Goal: Task Accomplishment & Management: Manage account settings

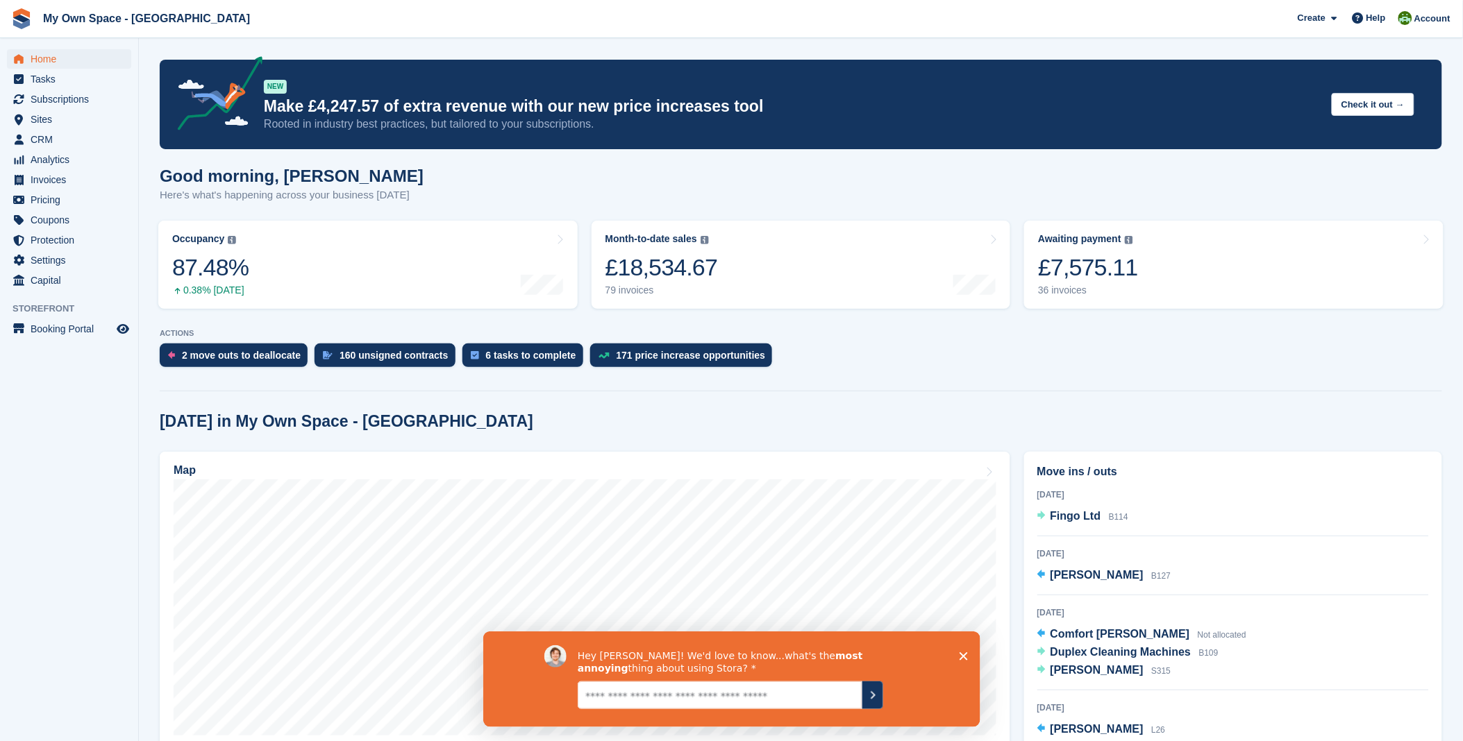
click at [716, 692] on textarea "Give it to us straight... we can take it" at bounding box center [719, 695] width 285 height 28
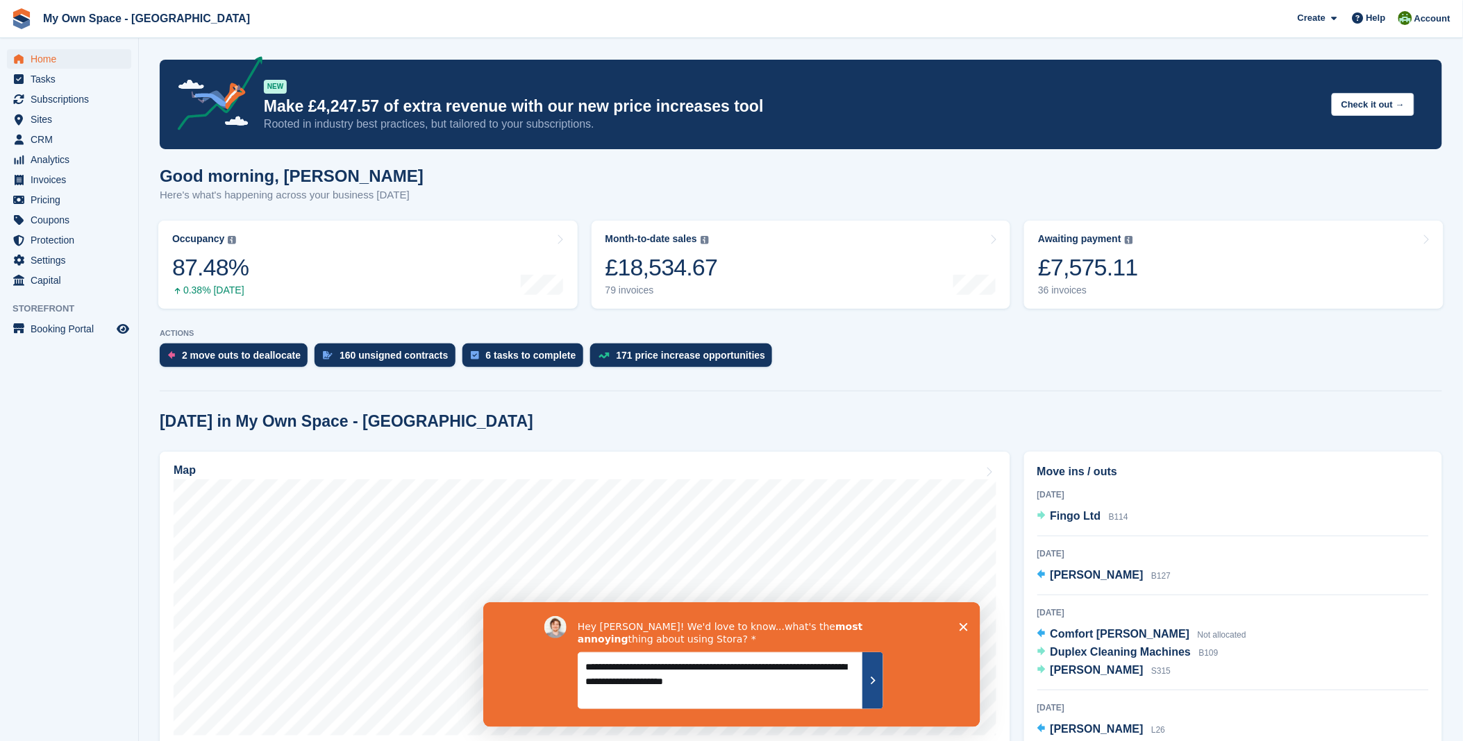
type textarea "**********"
click at [880, 685] on button "Submit your response" at bounding box center [872, 680] width 21 height 57
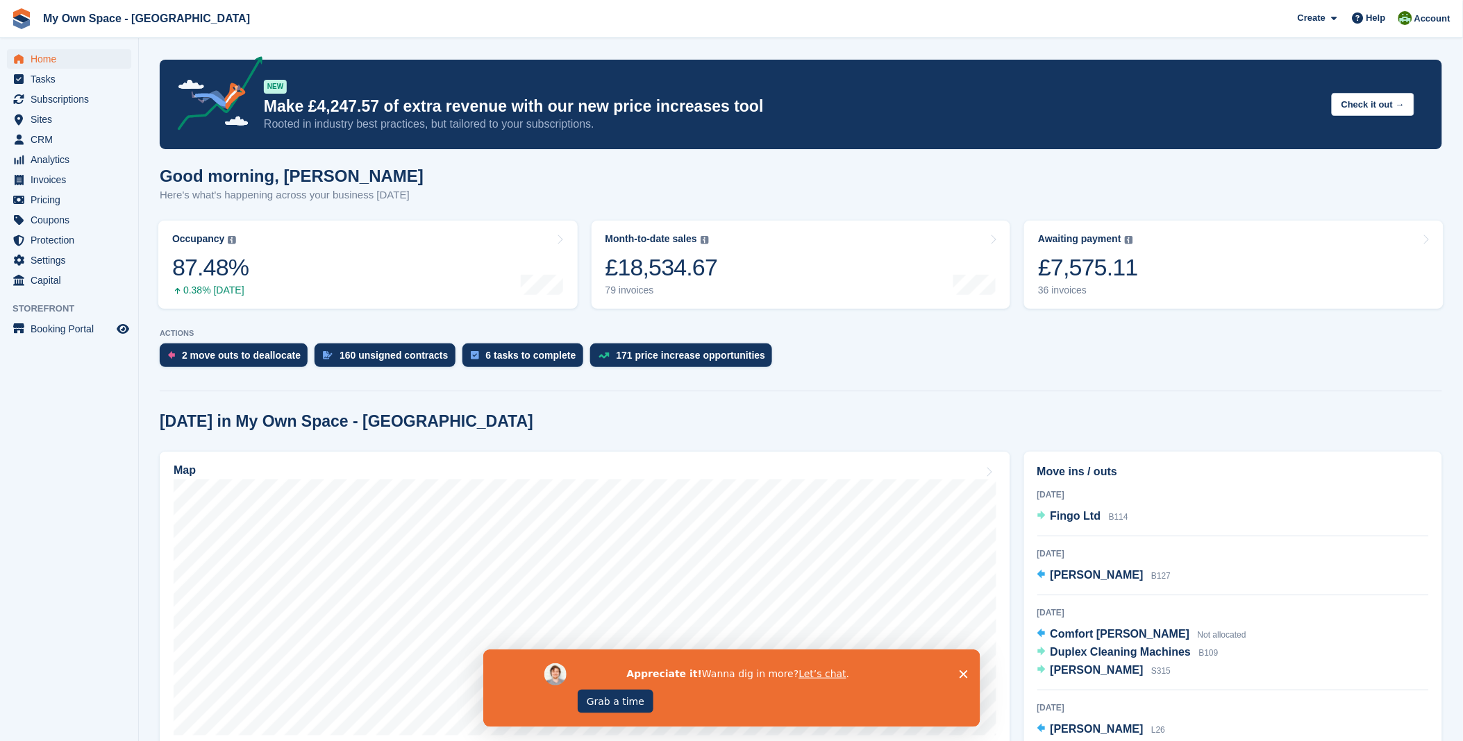
click at [960, 674] on icon "Close survey" at bounding box center [963, 674] width 8 height 8
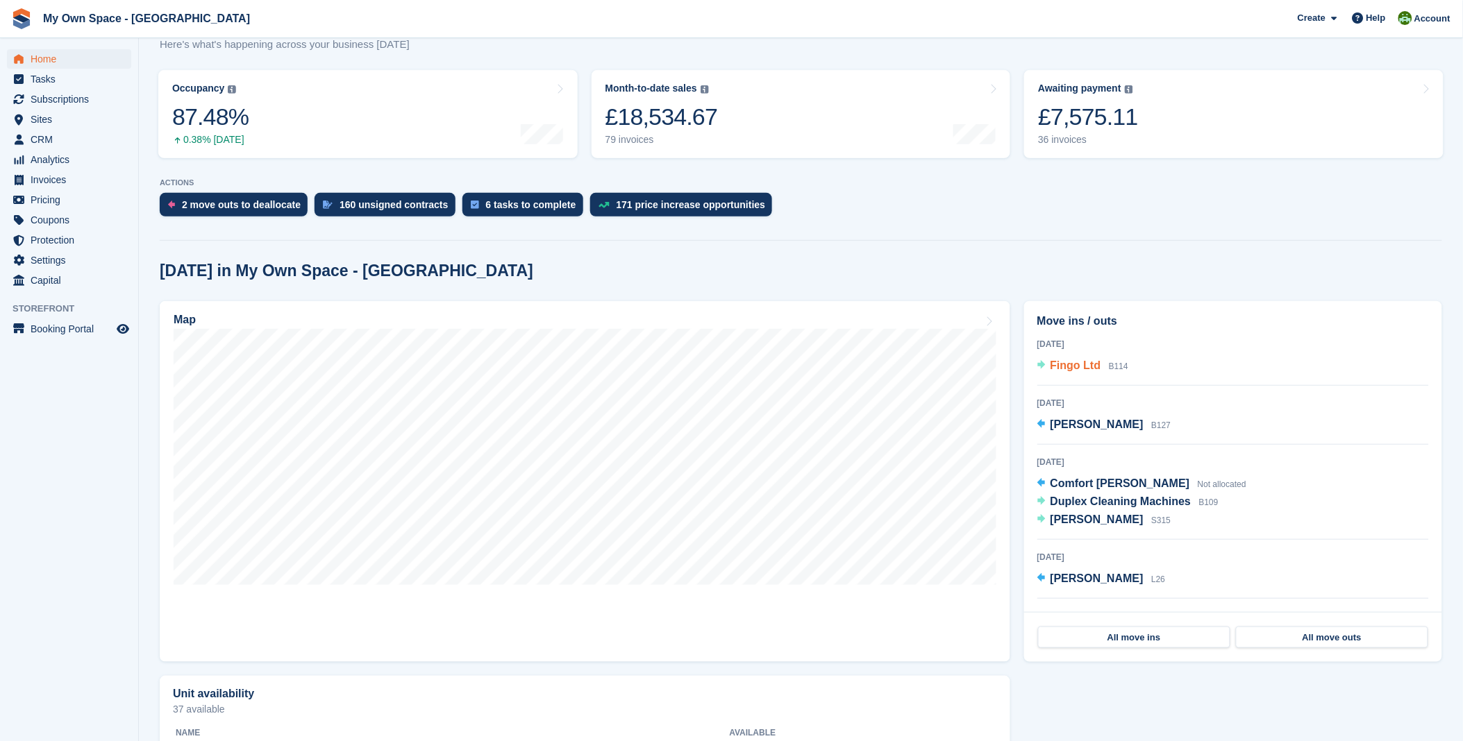
scroll to position [154, 0]
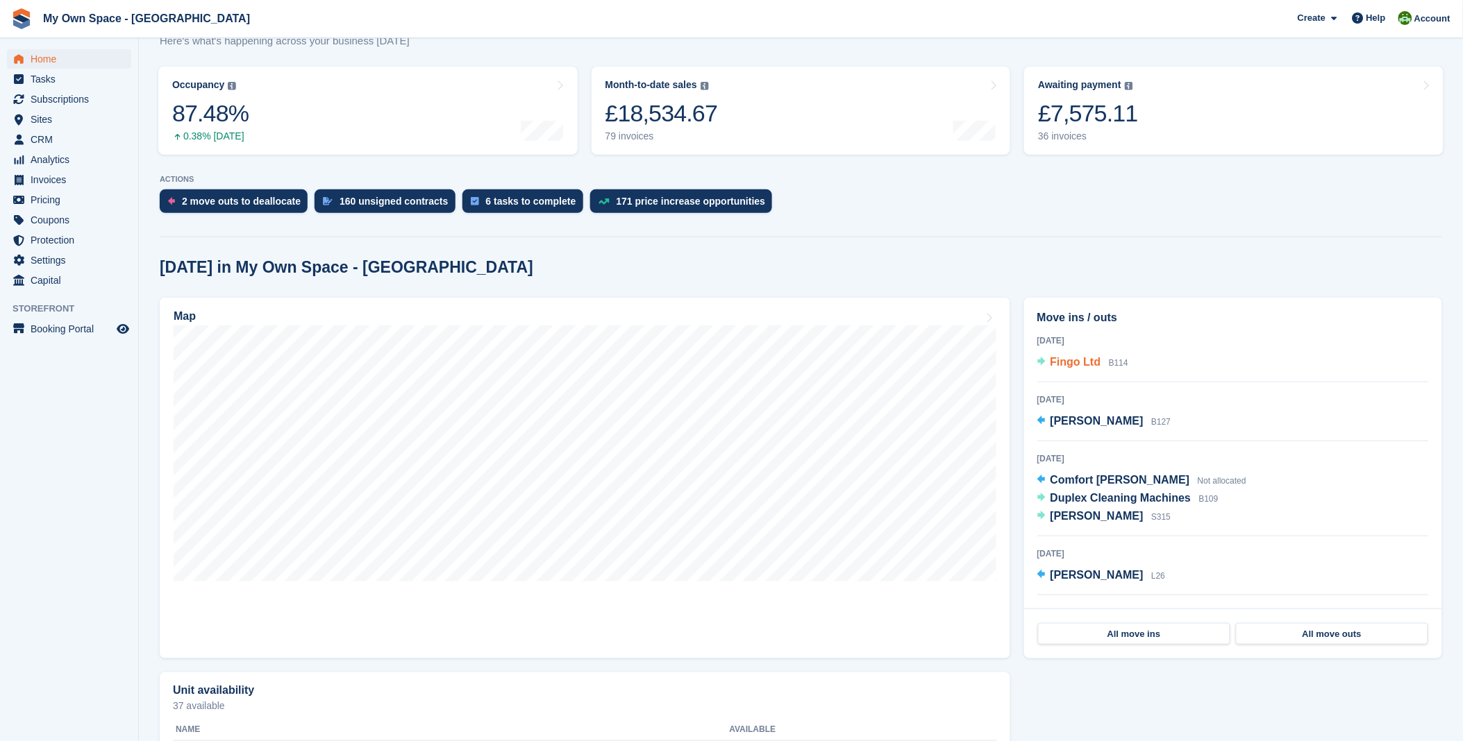
click at [1060, 368] on span "Fingo Ltd" at bounding box center [1075, 362] width 51 height 12
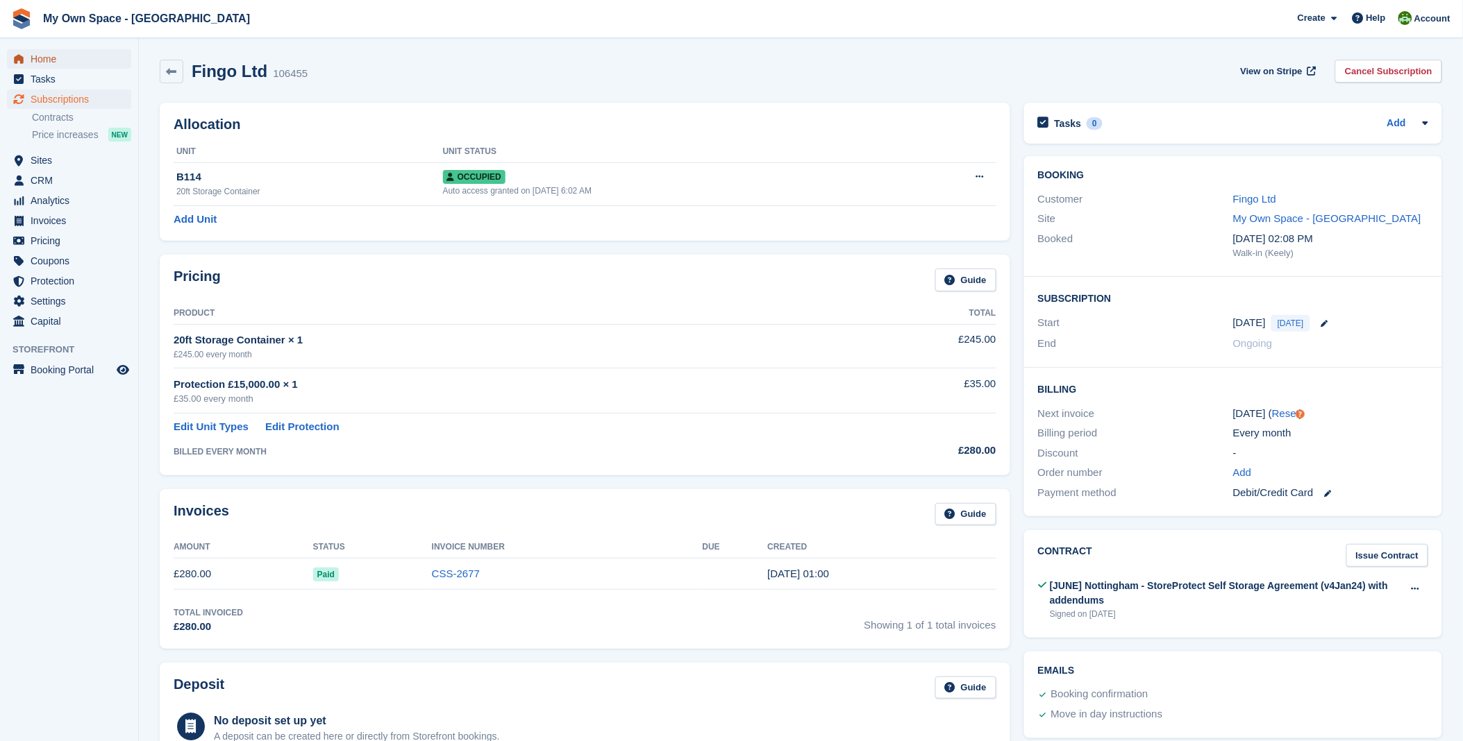
click at [53, 56] on span "Home" at bounding box center [72, 58] width 83 height 19
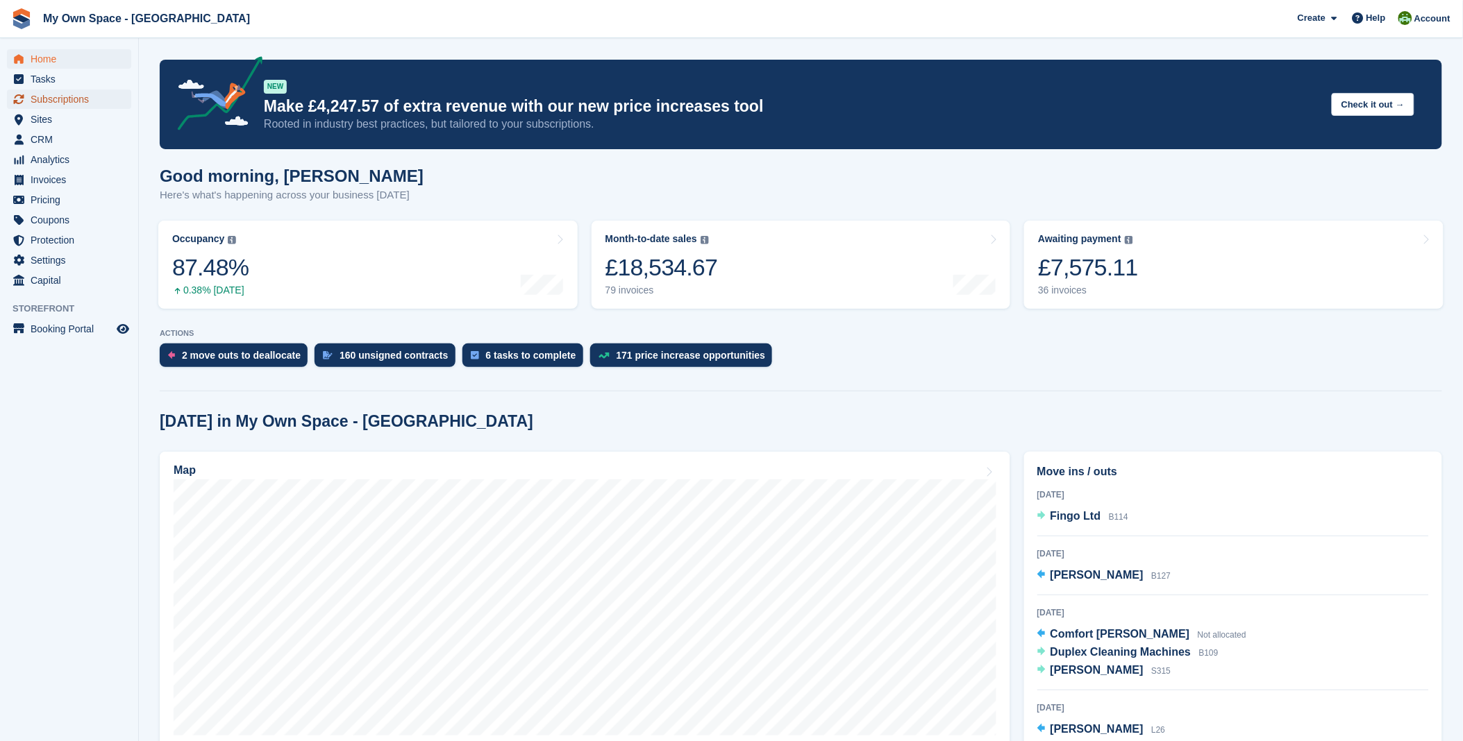
click at [82, 106] on span "Subscriptions" at bounding box center [72, 99] width 83 height 19
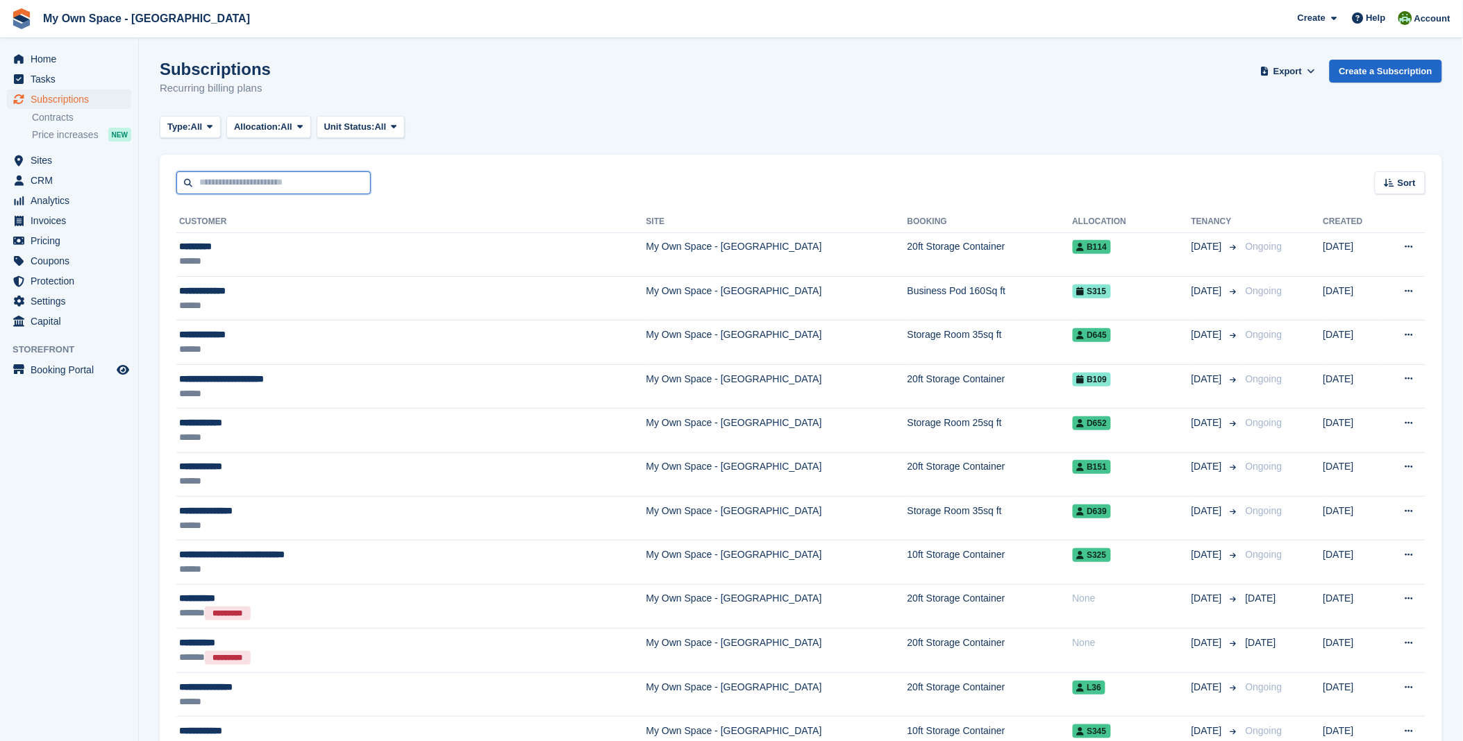
click at [229, 186] on input "text" at bounding box center [273, 182] width 194 height 23
type input "*****"
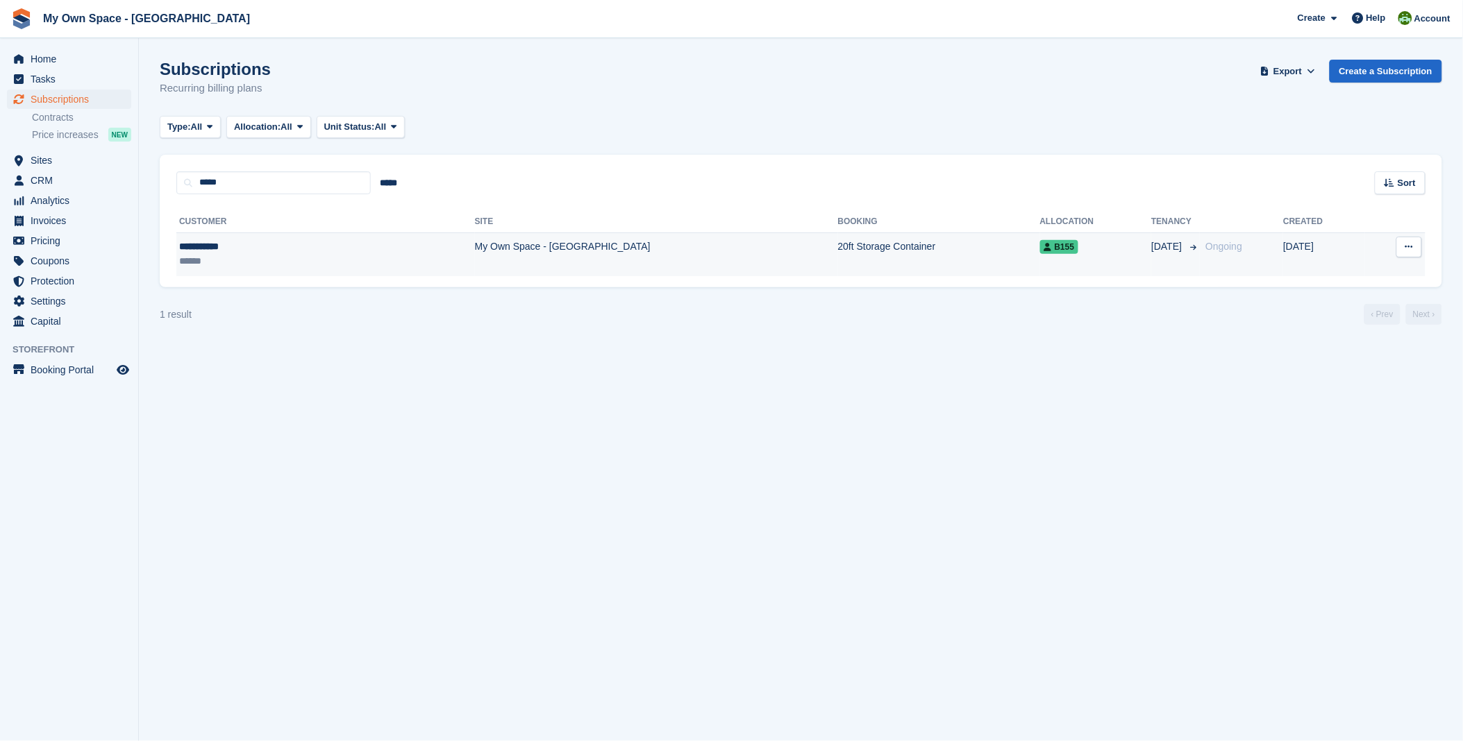
click at [211, 248] on div "**********" at bounding box center [250, 247] width 142 height 15
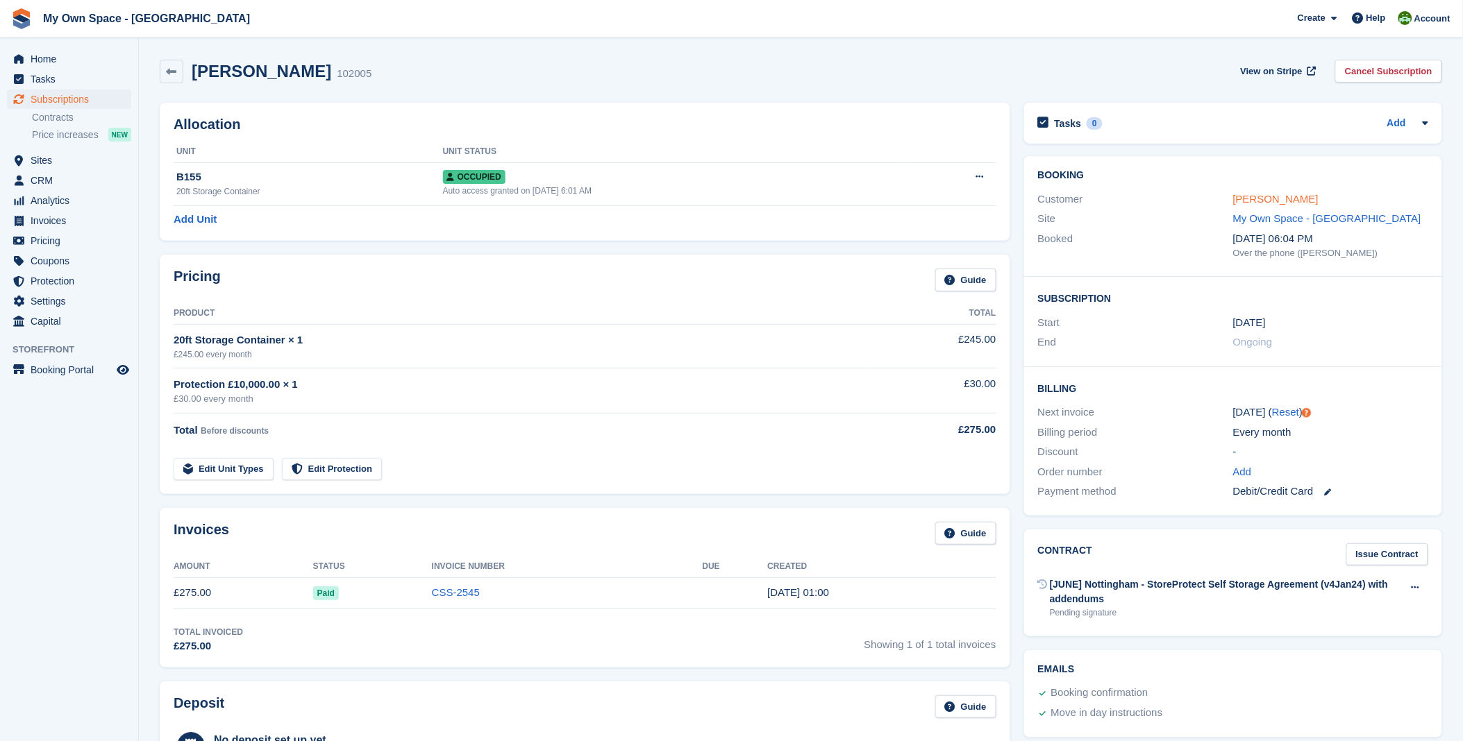
click at [1257, 199] on link "[PERSON_NAME]" at bounding box center [1275, 199] width 85 height 12
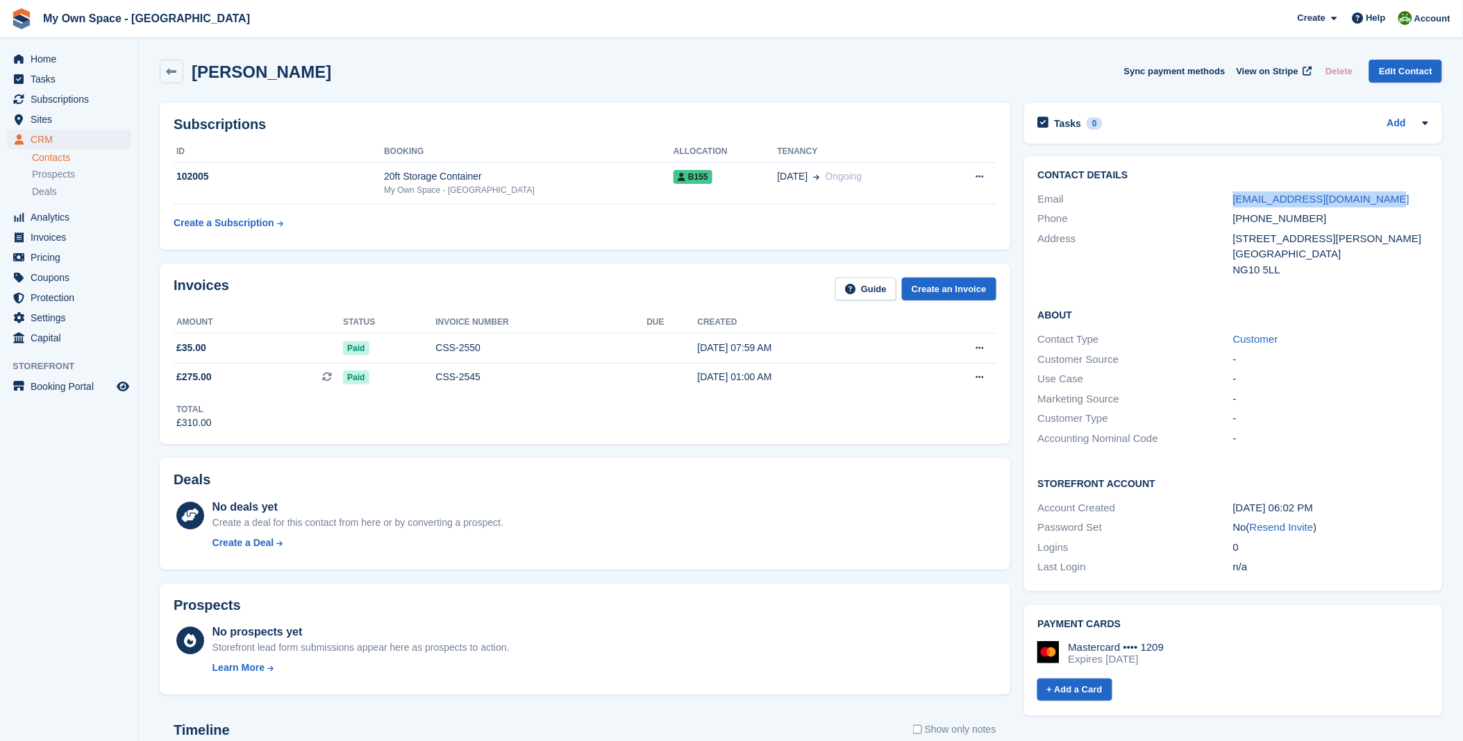
drag, startPoint x: 1385, startPoint y: 199, endPoint x: 1232, endPoint y: 193, distance: 153.6
click at [1232, 193] on div "Email studio27sandiacre@gmail.com" at bounding box center [1233, 200] width 390 height 20
copy div "studio27sandiacre@gmail.com"
click at [40, 61] on span "Home" at bounding box center [72, 58] width 83 height 19
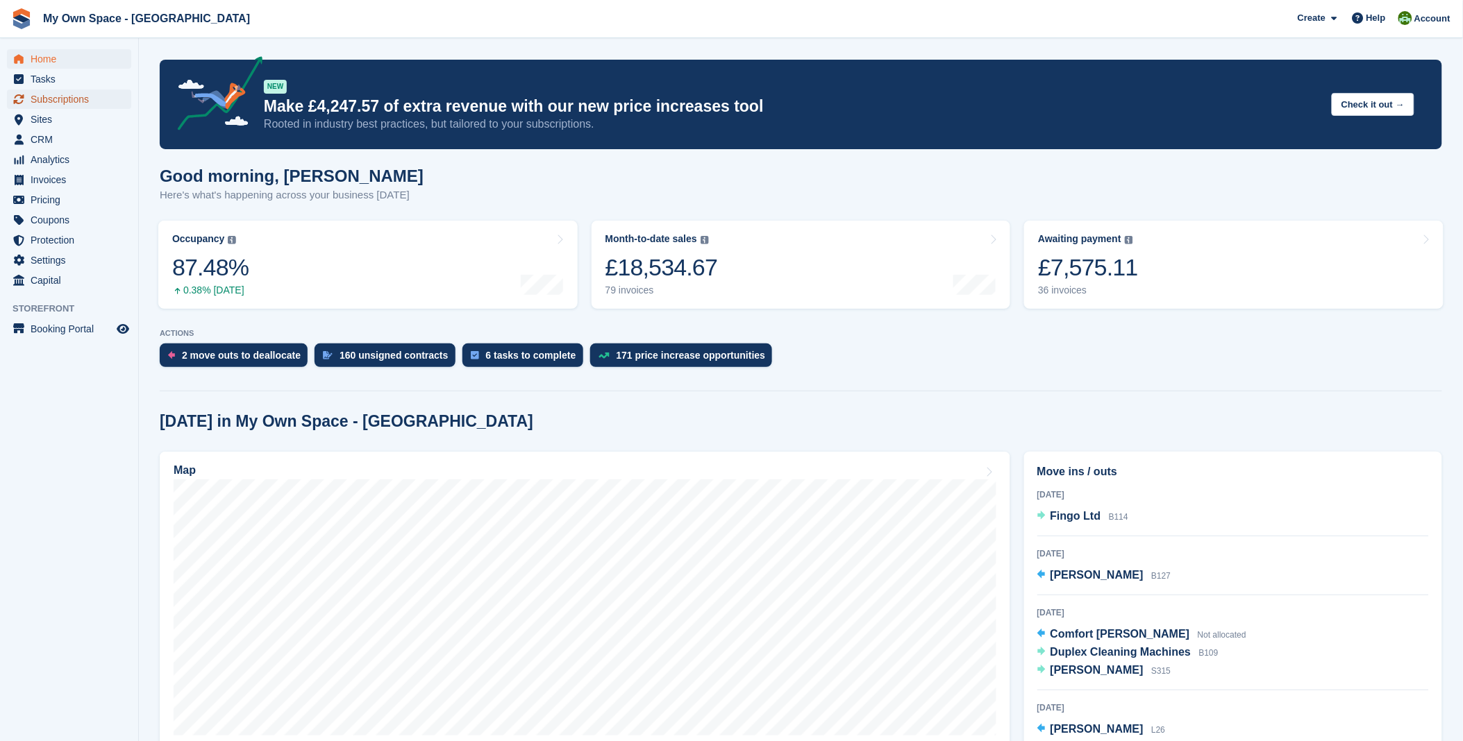
click at [61, 106] on span "Subscriptions" at bounding box center [72, 99] width 83 height 19
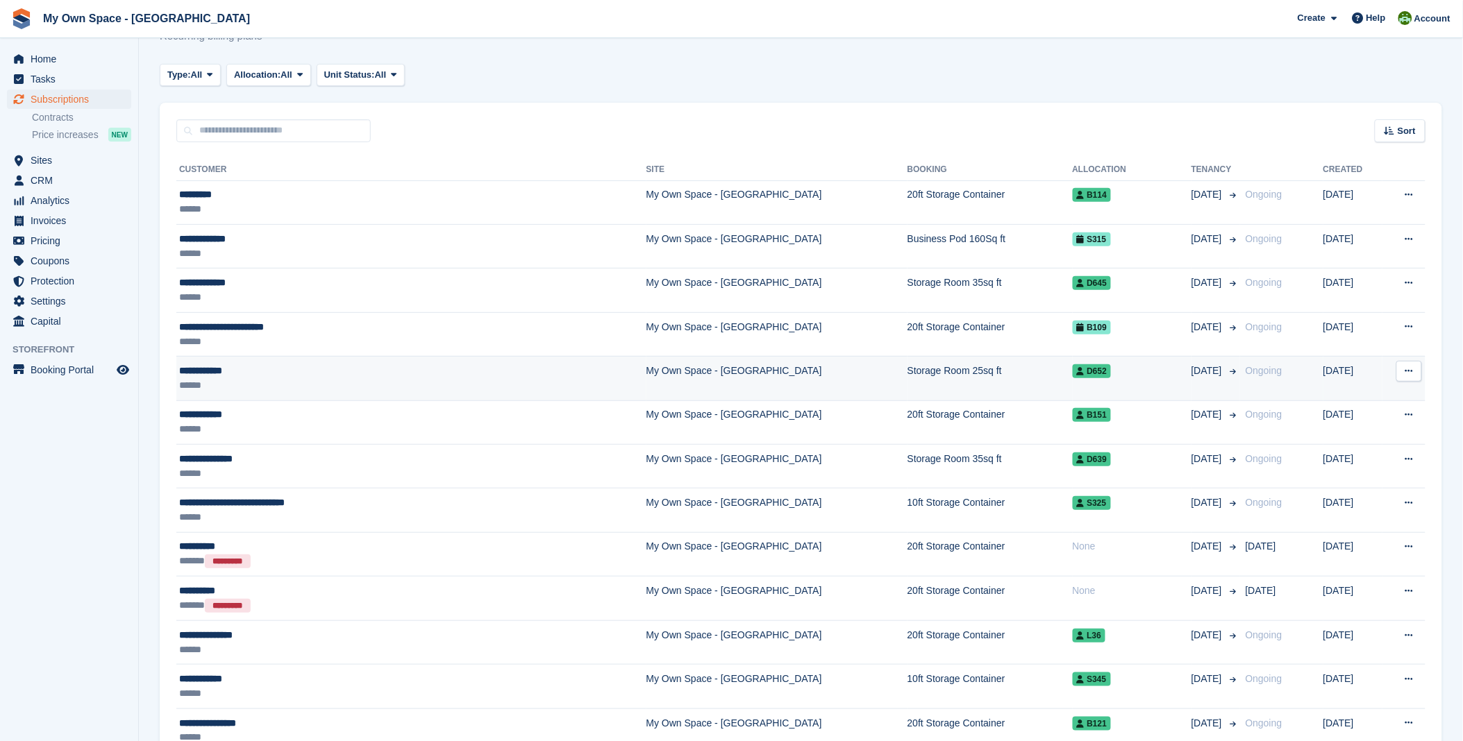
scroll to position [77, 0]
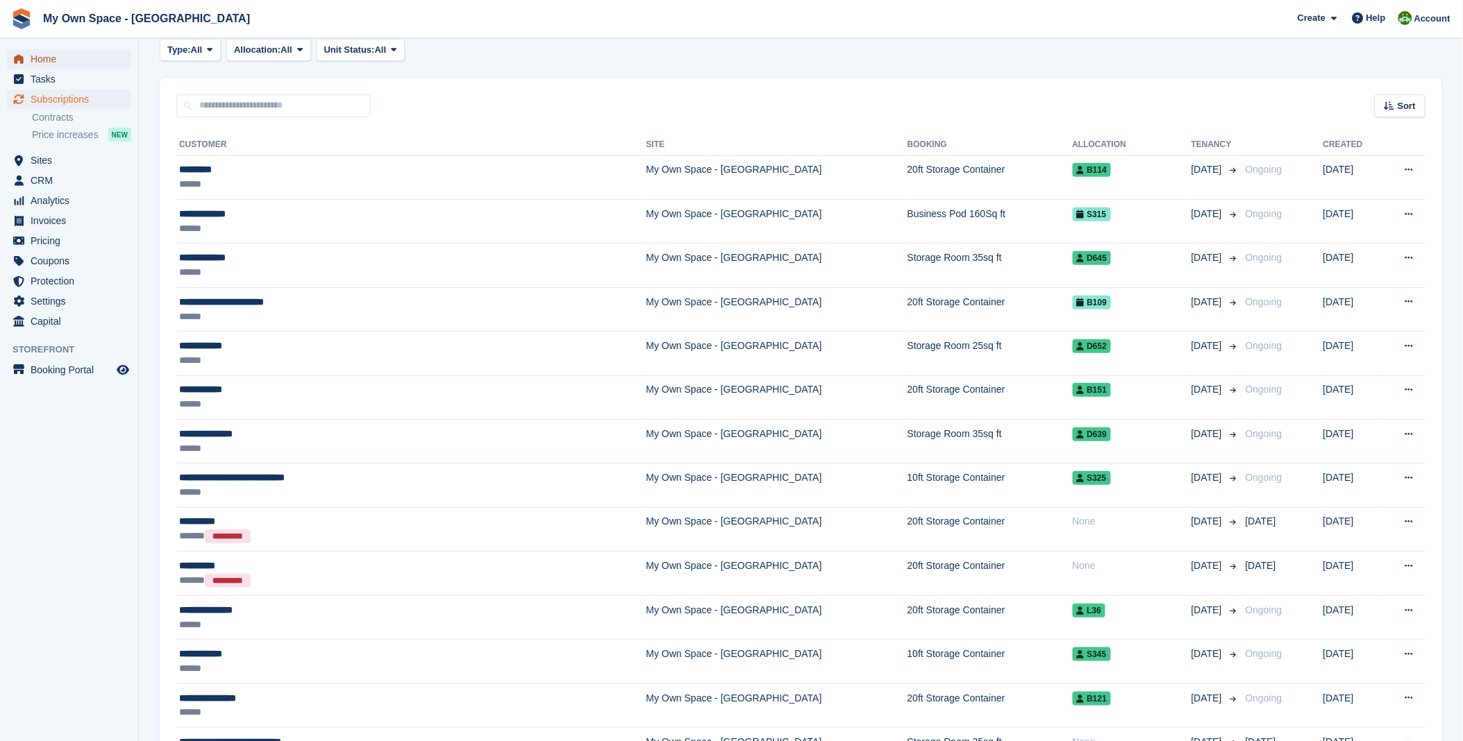
click at [65, 66] on span "Home" at bounding box center [72, 58] width 83 height 19
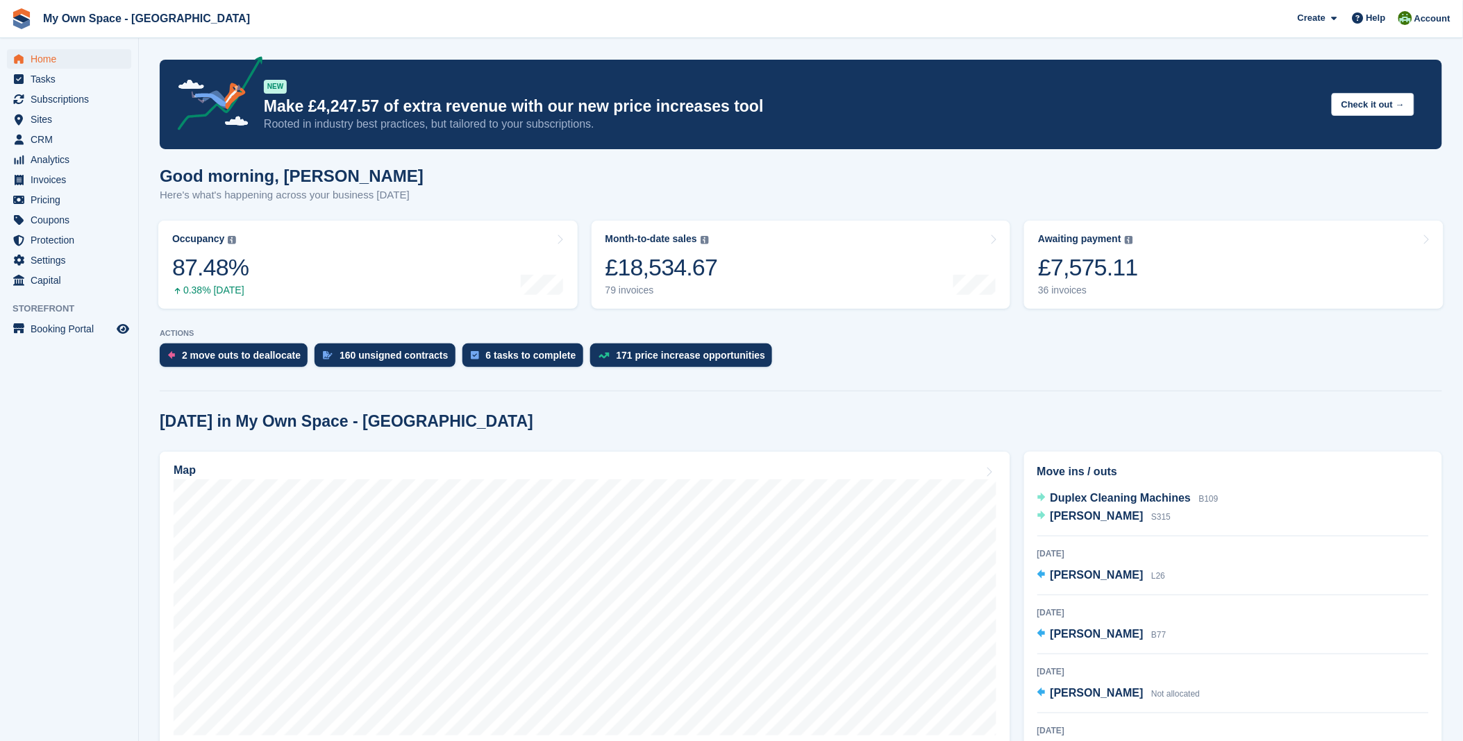
scroll to position [231, 0]
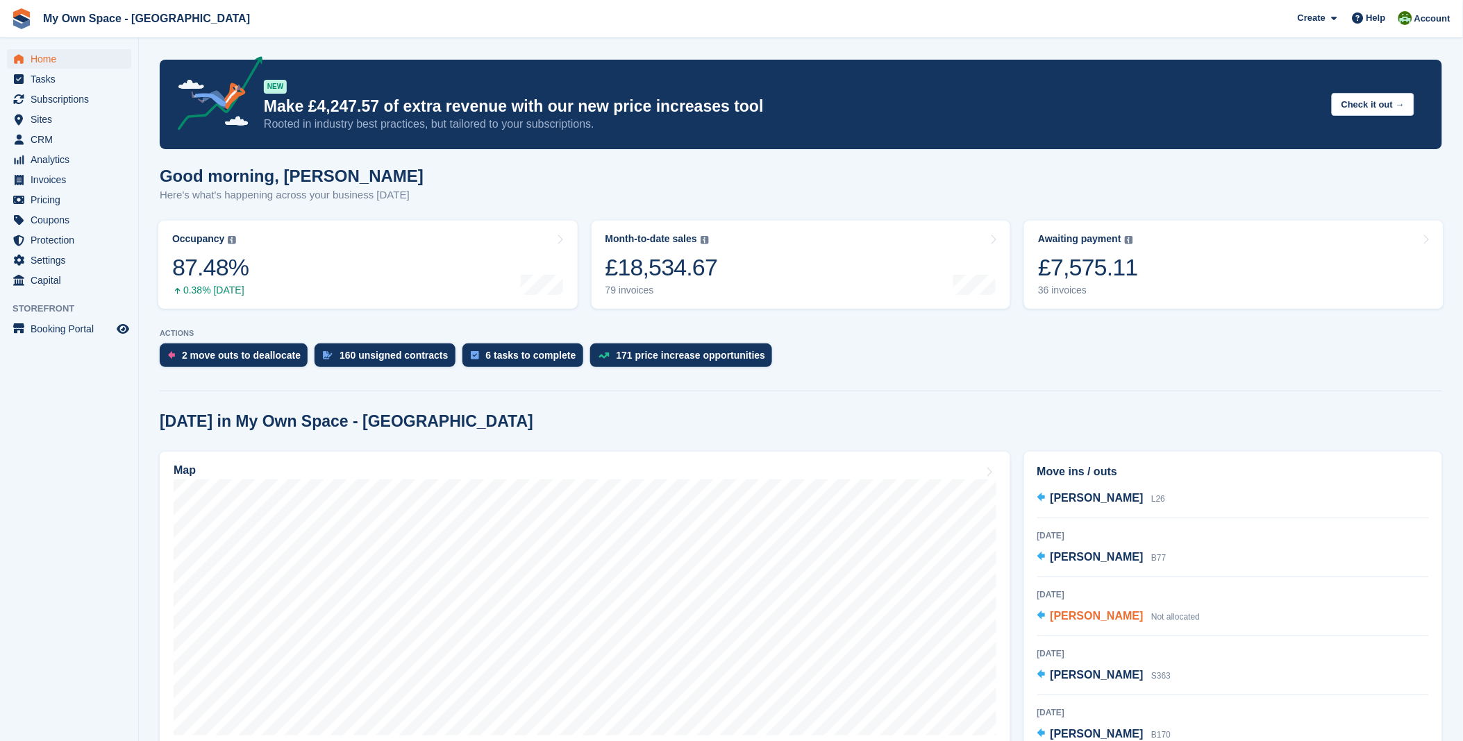
click at [1059, 622] on span "[PERSON_NAME]" at bounding box center [1096, 616] width 93 height 12
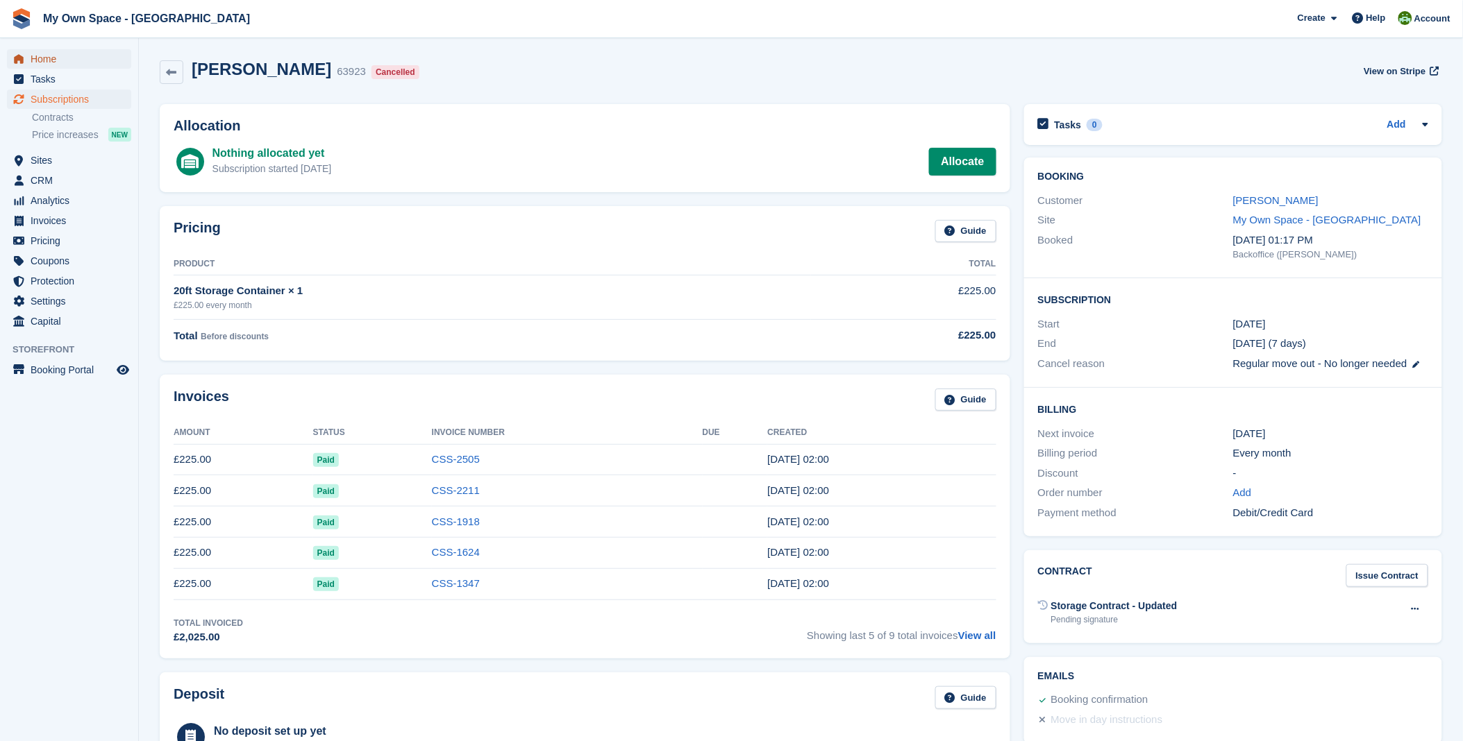
click at [39, 62] on span "Home" at bounding box center [72, 58] width 83 height 19
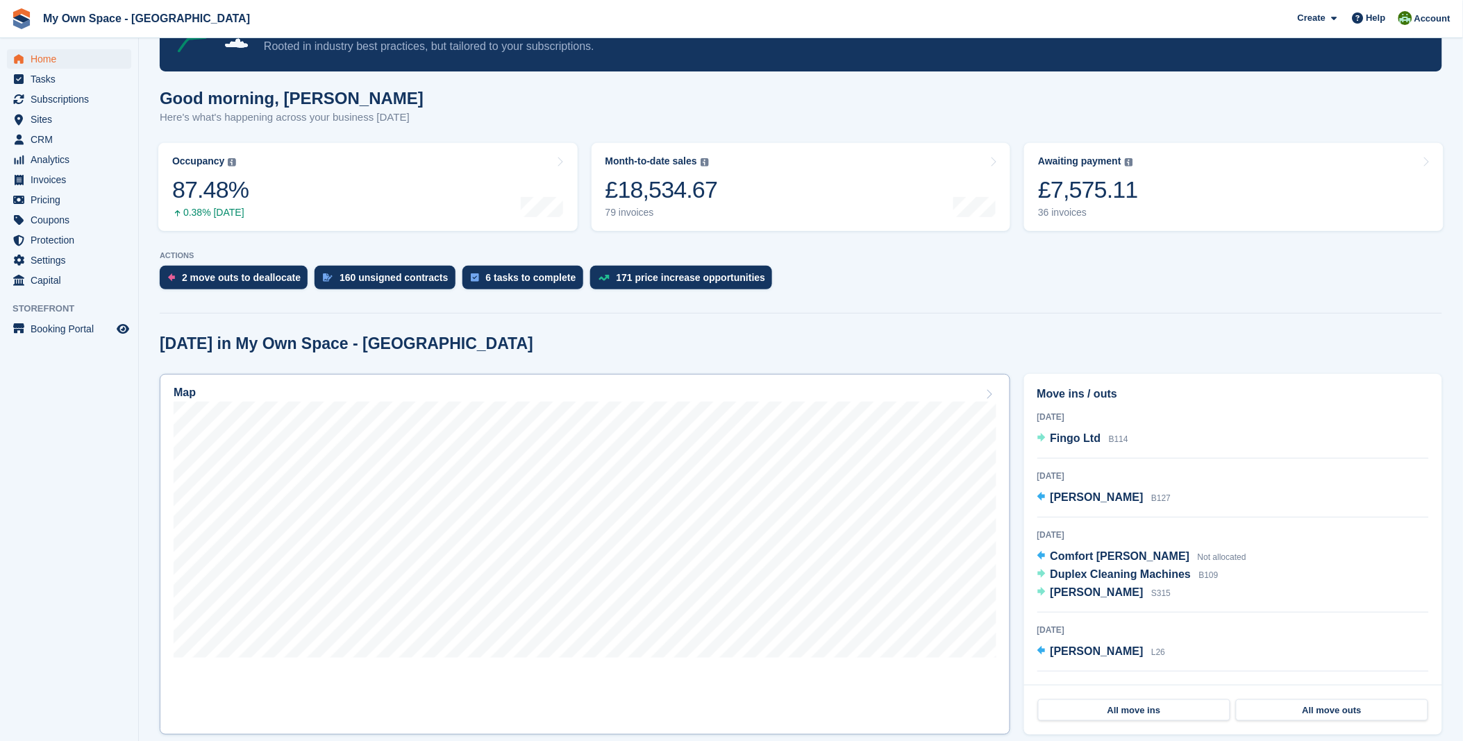
scroll to position [77, 0]
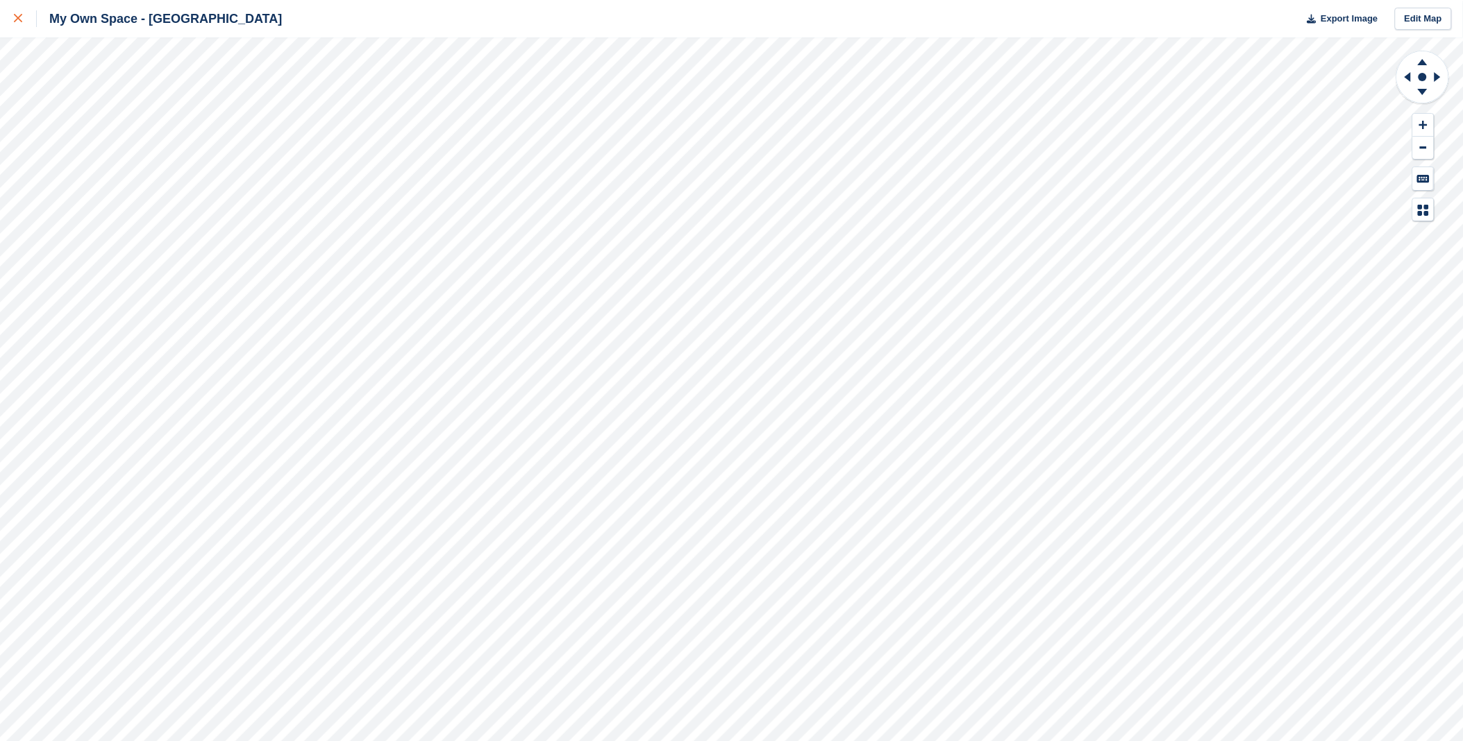
click at [21, 15] on icon at bounding box center [18, 18] width 8 height 8
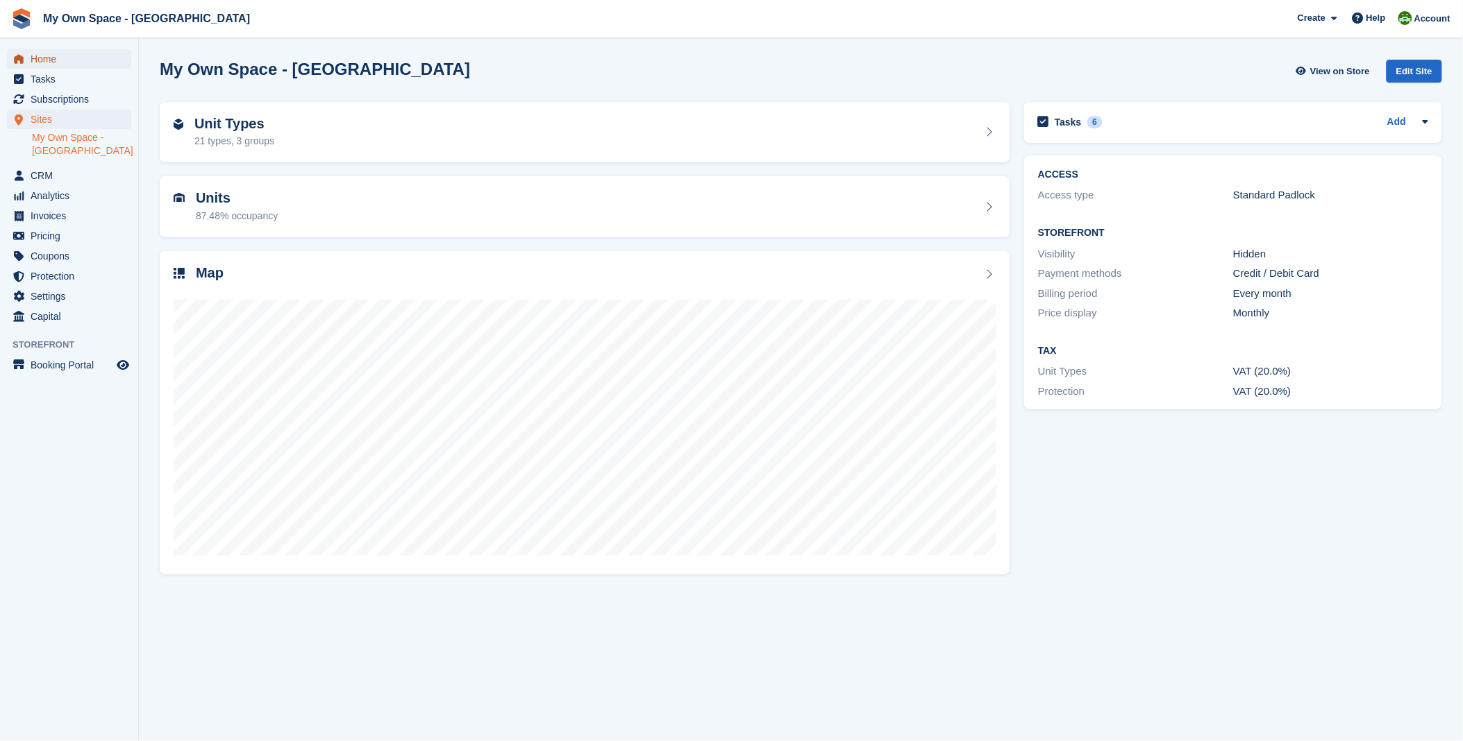
click at [72, 60] on span "Home" at bounding box center [72, 58] width 83 height 19
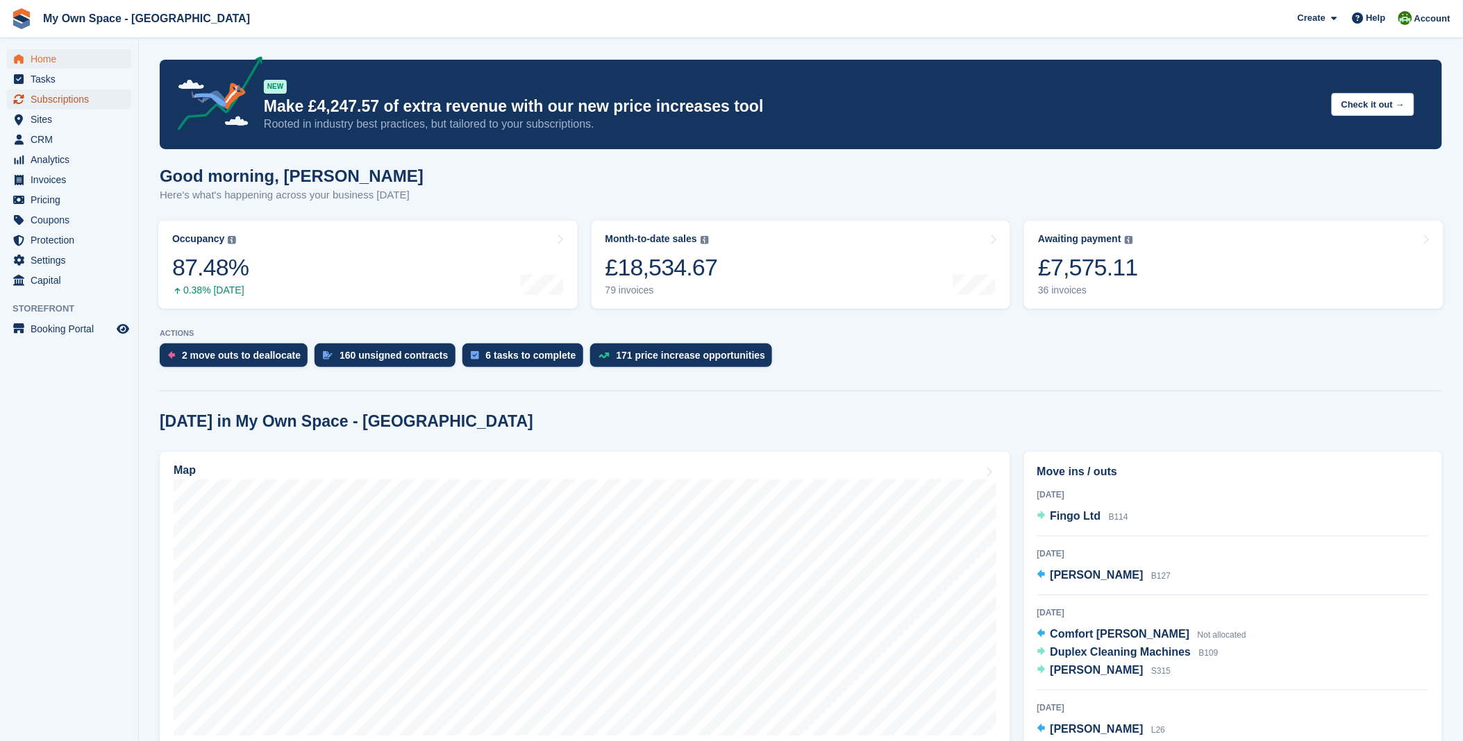
click at [104, 104] on span "Subscriptions" at bounding box center [72, 99] width 83 height 19
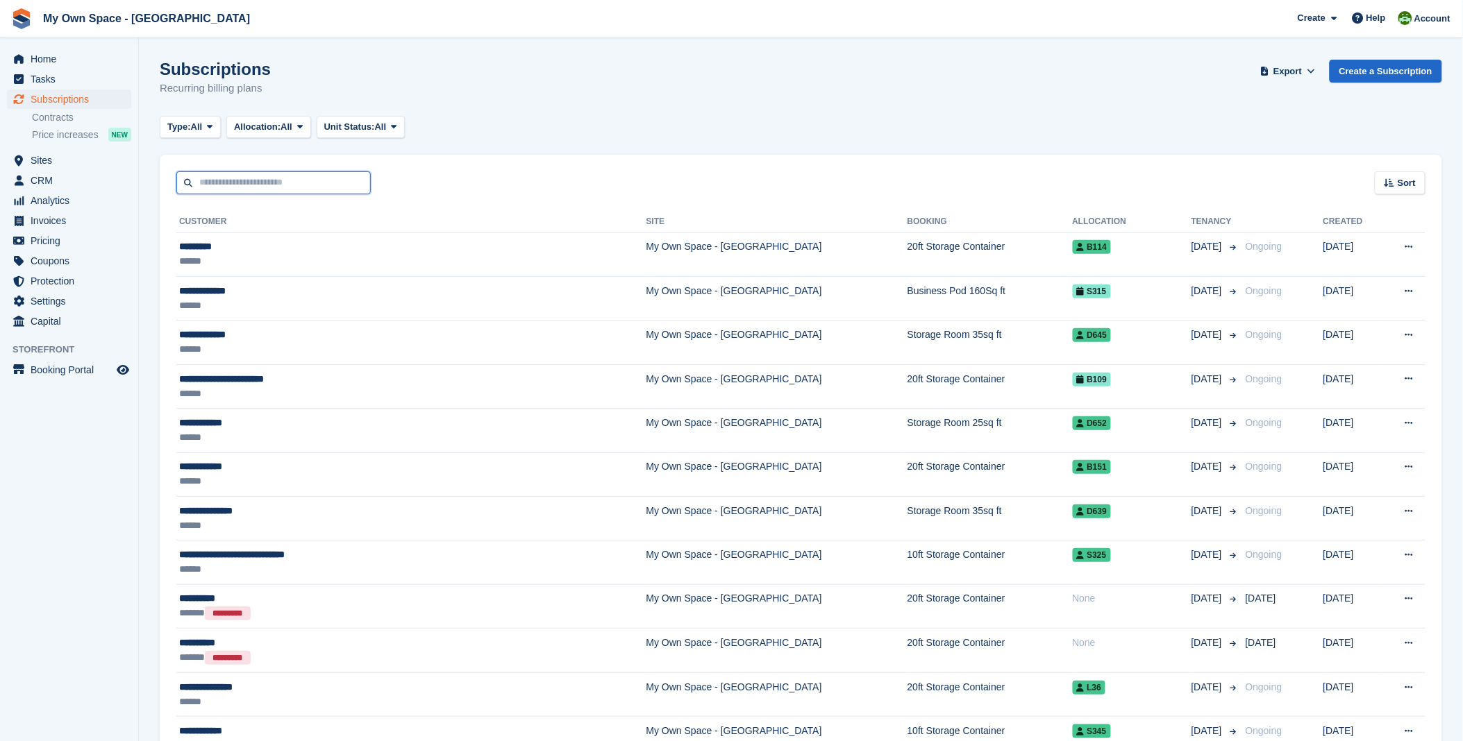
click at [206, 181] on input "text" at bounding box center [273, 182] width 194 height 23
type input "***"
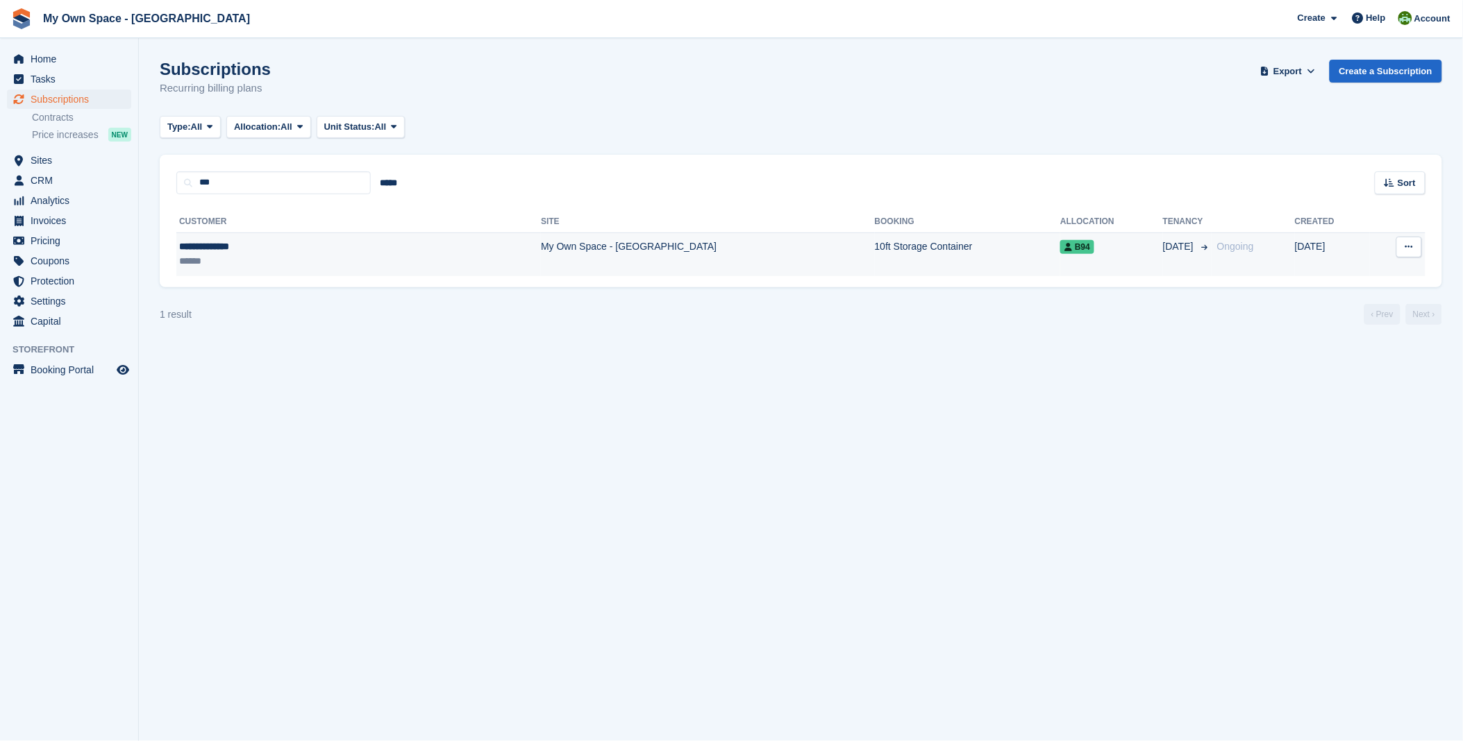
click at [226, 267] on div "******" at bounding box center [274, 261] width 190 height 15
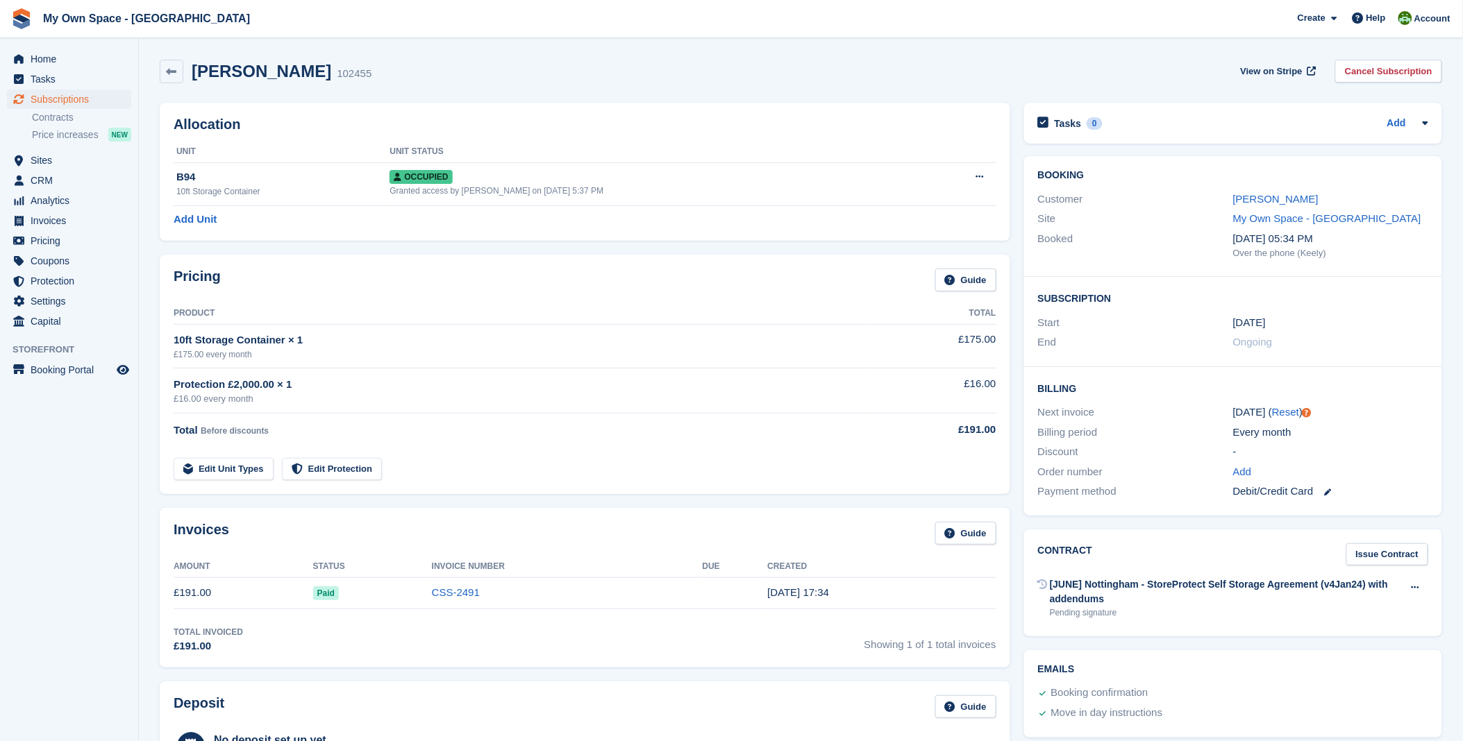
click at [1373, 45] on section "Guy Bish-Jones 102455 View on Stripe Cancel Subscription Allocation Unit Unit S…" at bounding box center [801, 595] width 1324 height 1191
click at [1382, 69] on link "Cancel Subscription" at bounding box center [1388, 71] width 107 height 23
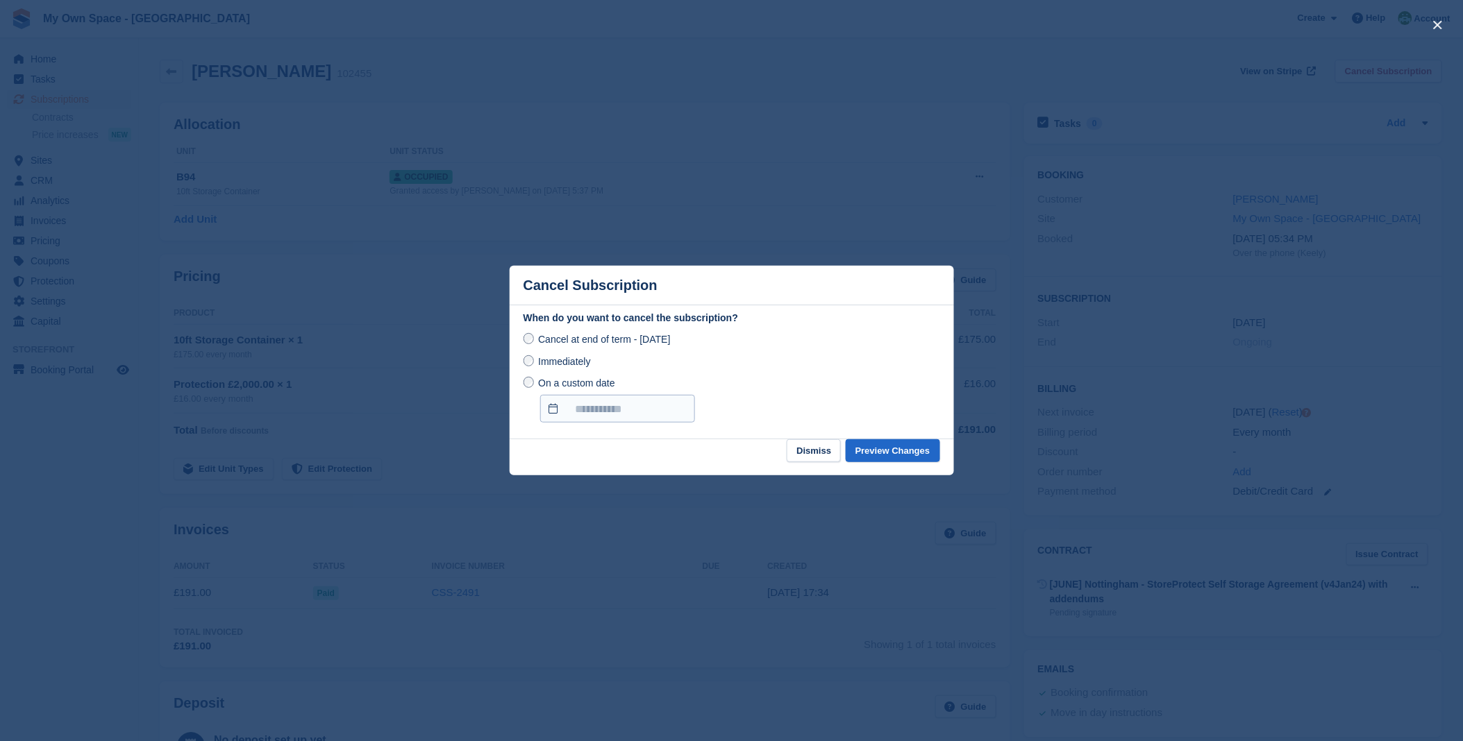
drag, startPoint x: 537, startPoint y: 414, endPoint x: 545, endPoint y: 413, distance: 7.7
click at [538, 414] on label "On a custom date" at bounding box center [608, 399] width 171 height 47
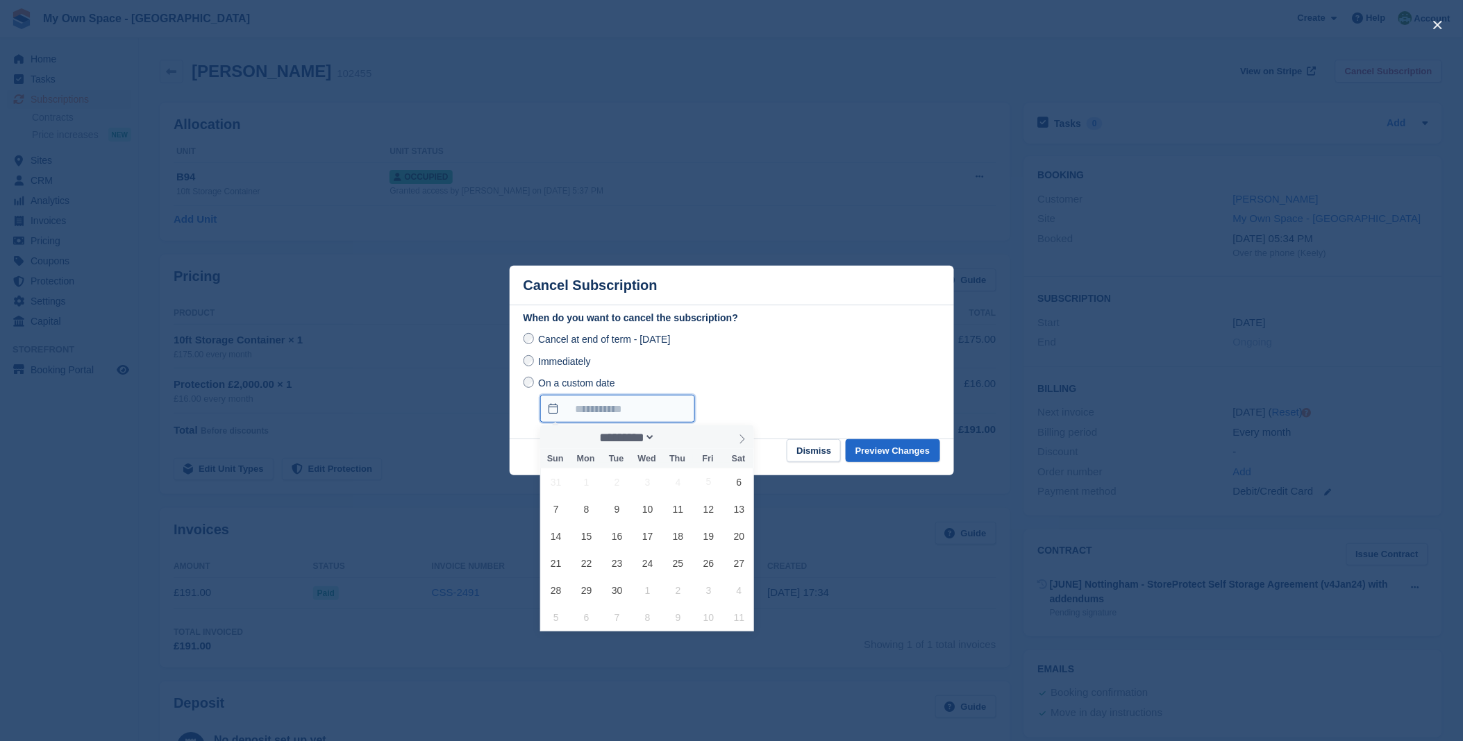
click at [560, 415] on input "On a custom date" at bounding box center [617, 409] width 155 height 28
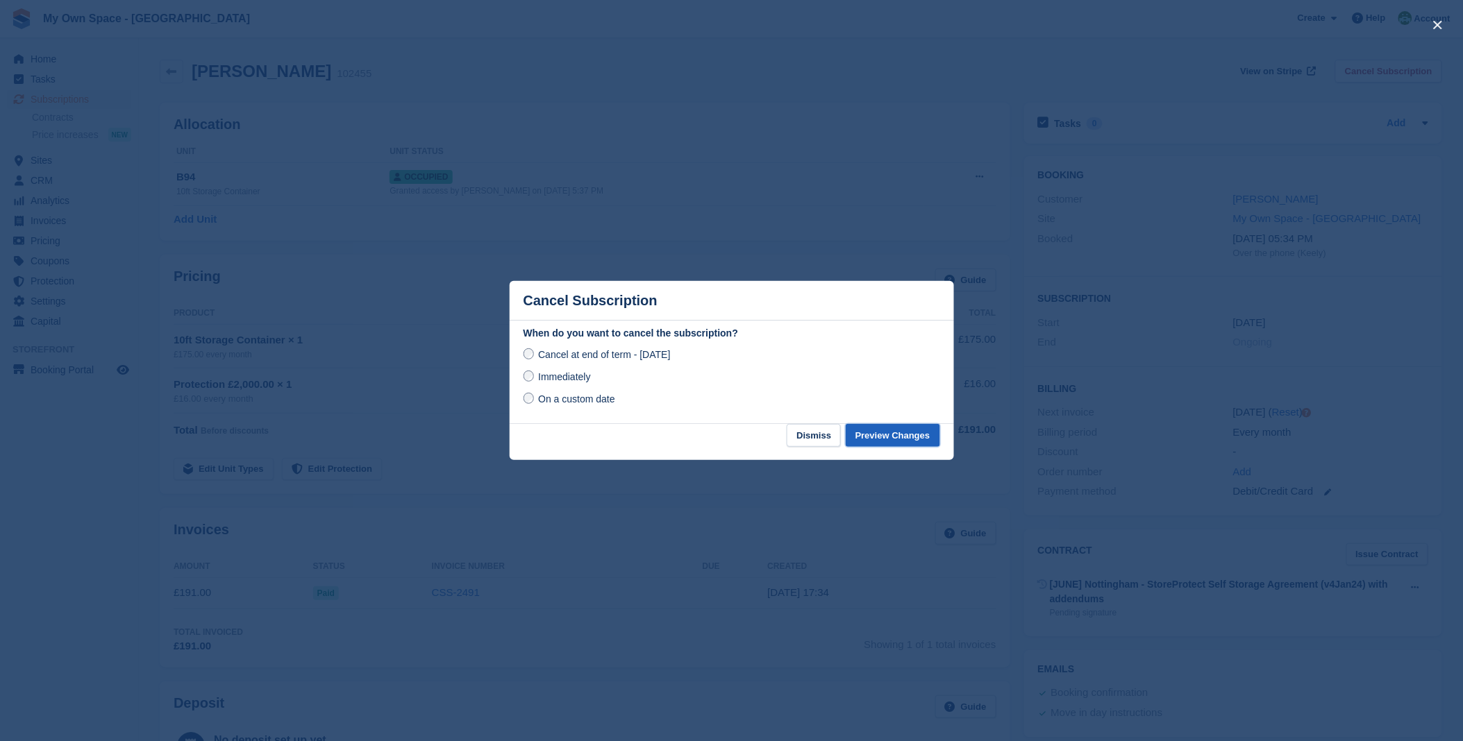
click at [907, 434] on button "Preview Changes" at bounding box center [893, 435] width 94 height 23
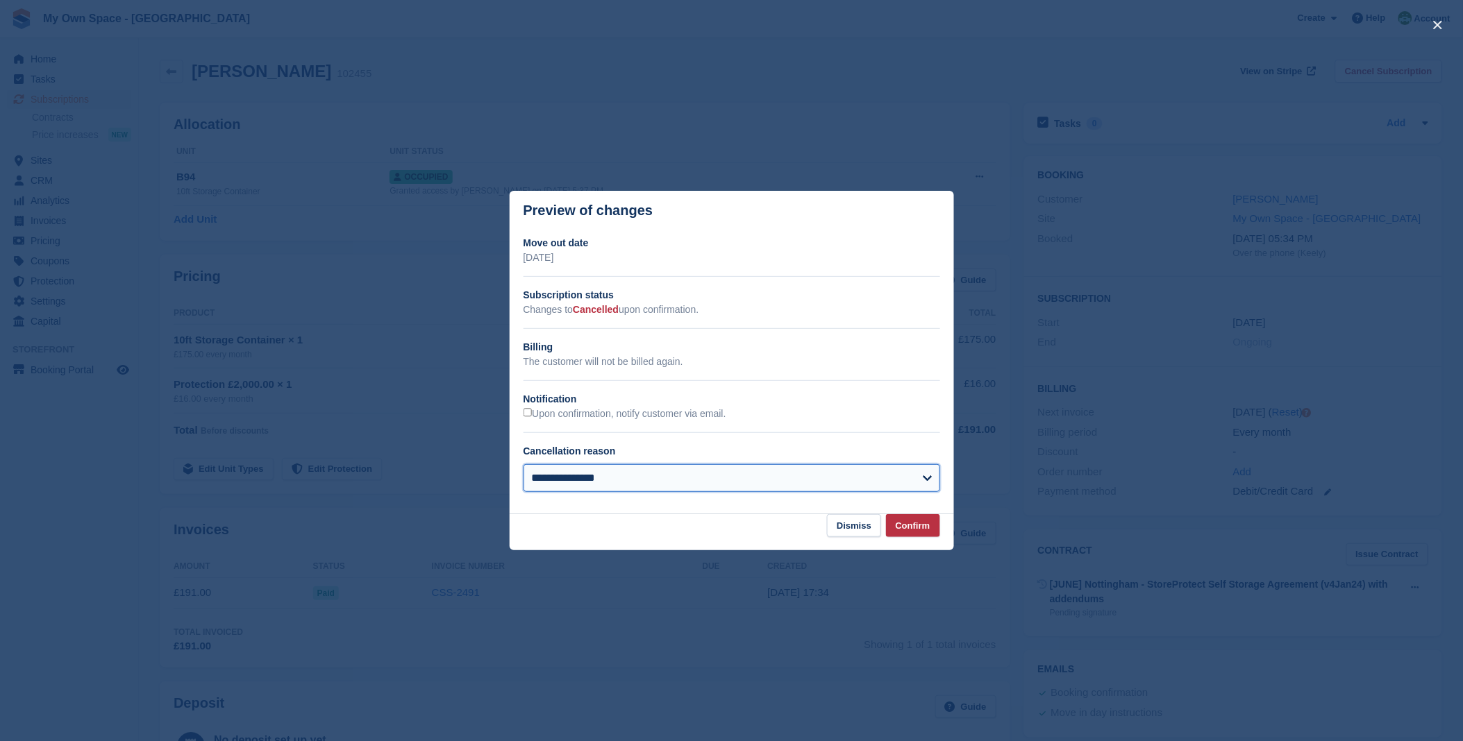
click at [586, 485] on select "**********" at bounding box center [731, 478] width 417 height 28
select select "**********"
click at [523, 466] on select "**********" at bounding box center [731, 478] width 417 height 28
click at [920, 532] on button "Confirm" at bounding box center [913, 525] width 54 height 23
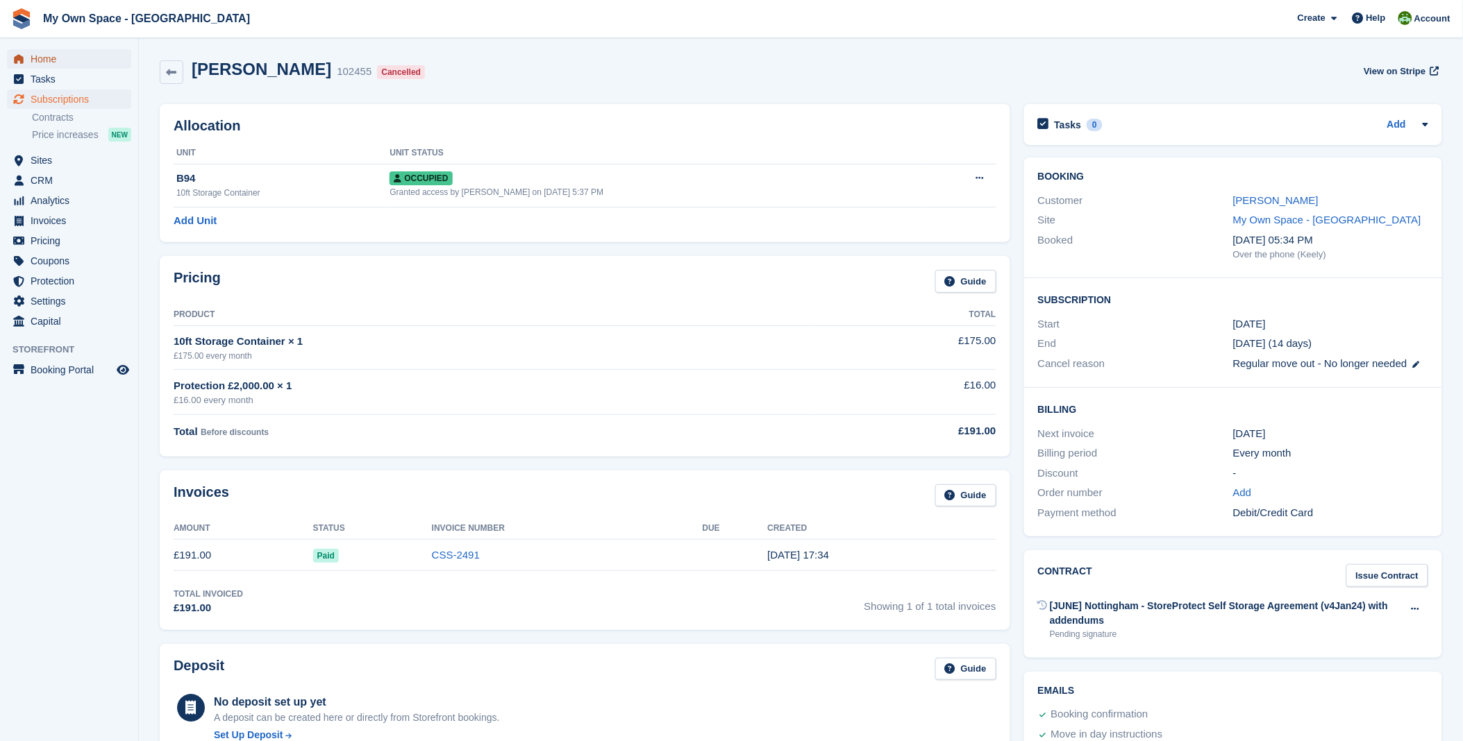
click at [59, 60] on span "Home" at bounding box center [72, 58] width 83 height 19
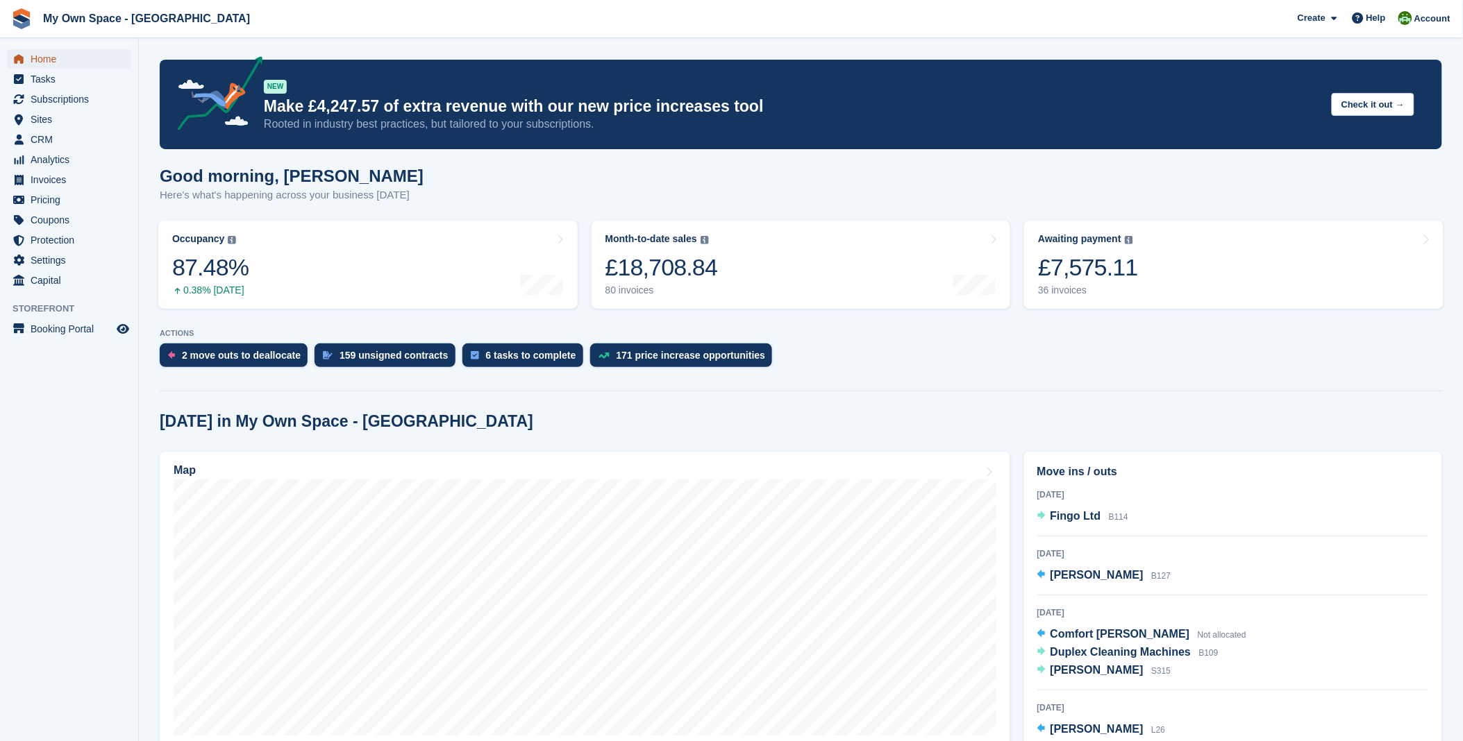
click at [51, 51] on span "Home" at bounding box center [72, 58] width 83 height 19
